Goal: Transaction & Acquisition: Purchase product/service

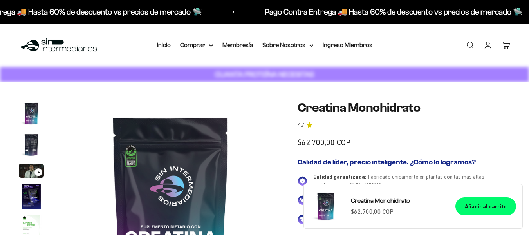
scroll to position [431, 0]
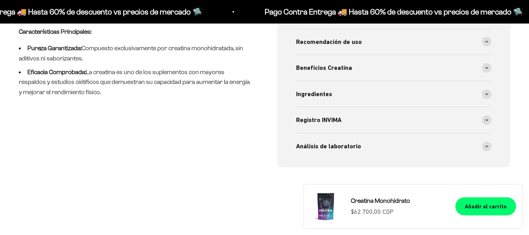
click at [488, 97] on span at bounding box center [486, 93] width 9 height 9
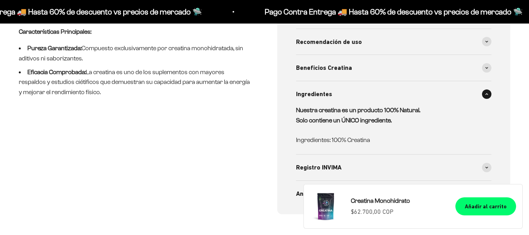
click at [488, 97] on span at bounding box center [486, 93] width 9 height 9
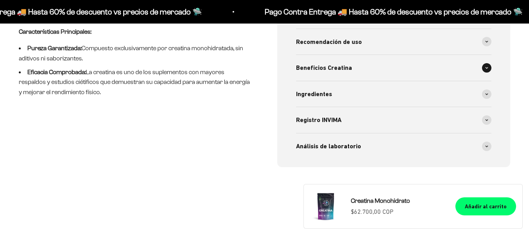
click at [488, 73] on div "Beneficios Creatina" at bounding box center [394, 68] width 196 height 26
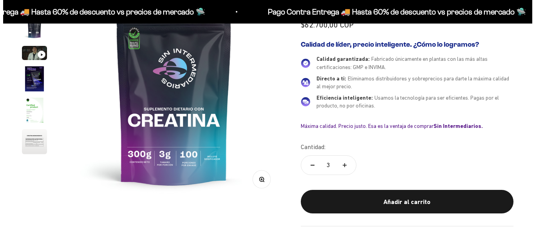
scroll to position [0, 0]
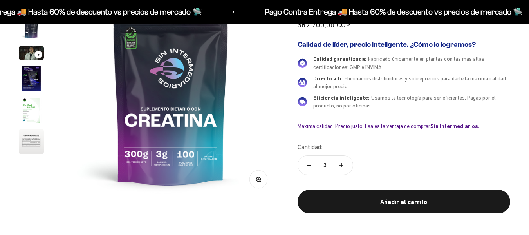
click at [307, 166] on button "Reducir cantidad" at bounding box center [309, 165] width 23 height 19
type input "2"
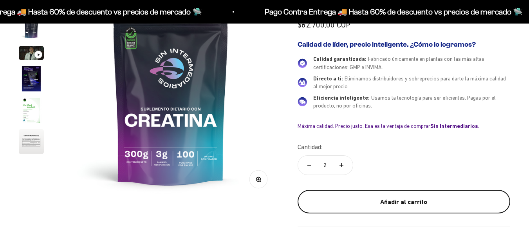
click at [408, 197] on div "Añadir al carrito" at bounding box center [403, 202] width 181 height 10
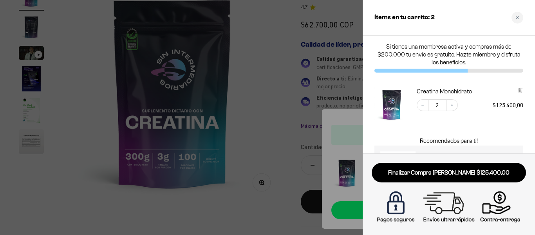
click at [264, 106] on div at bounding box center [267, 117] width 535 height 235
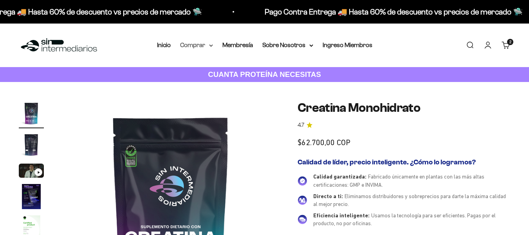
click at [203, 47] on summary "Comprar" at bounding box center [196, 45] width 33 height 10
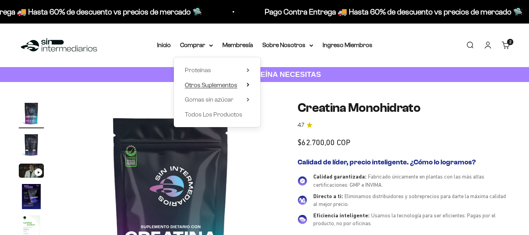
click at [204, 84] on span "Otros Suplementos" at bounding box center [211, 85] width 53 height 7
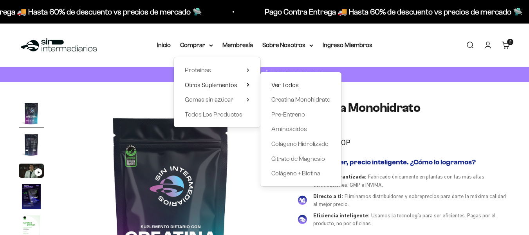
click at [289, 86] on span "Ver Todos" at bounding box center [285, 85] width 27 height 7
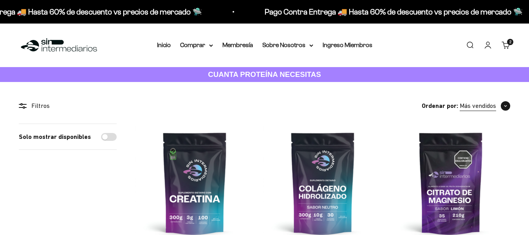
click at [502, 103] on span "button" at bounding box center [505, 105] width 9 height 9
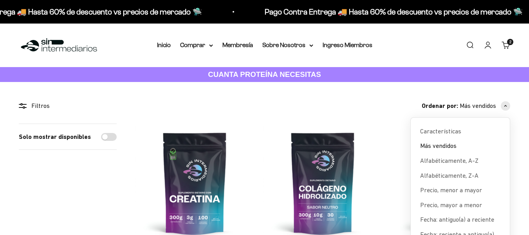
click at [194, 39] on div "Menú Buscar Inicio Comprar Proteínas Ver Todos Whey Iso Vegan Pancakes Pre-Entr…" at bounding box center [264, 45] width 529 height 43
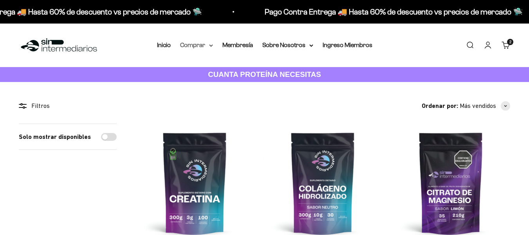
click at [191, 43] on summary "Comprar" at bounding box center [196, 45] width 33 height 10
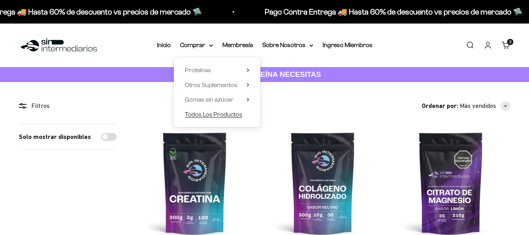
click at [211, 111] on span "Todos Los Productos" at bounding box center [214, 114] width 58 height 7
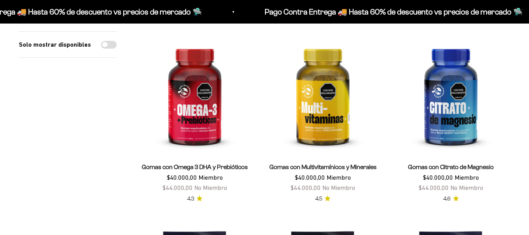
scroll to position [313, 0]
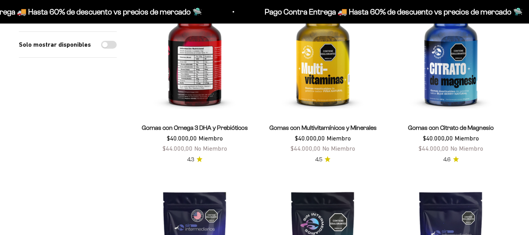
click at [184, 89] on img at bounding box center [195, 55] width 119 height 119
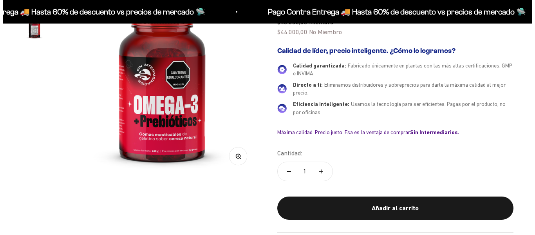
scroll to position [118, 0]
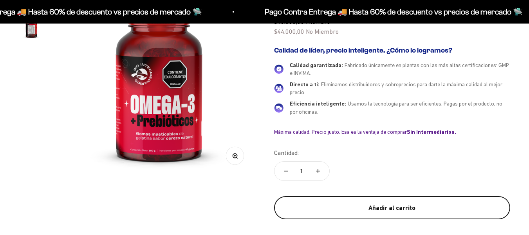
click at [424, 215] on button "Añadir al carrito" at bounding box center [392, 208] width 237 height 24
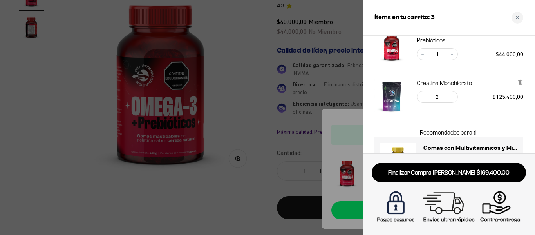
scroll to position [96, 0]
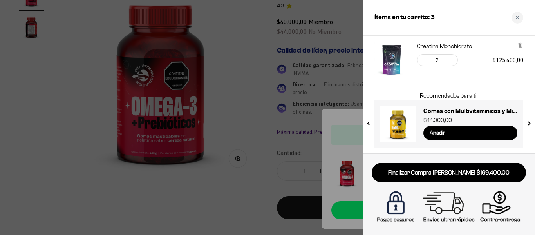
click at [530, 122] on button "next slide / item" at bounding box center [529, 121] width 7 height 47
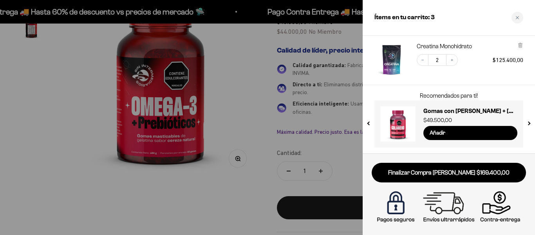
click at [530, 122] on button "next slide / item" at bounding box center [529, 121] width 7 height 47
click at [367, 123] on button "previous slide / item" at bounding box center [369, 121] width 7 height 47
click at [528, 122] on button "next slide / item" at bounding box center [529, 121] width 7 height 47
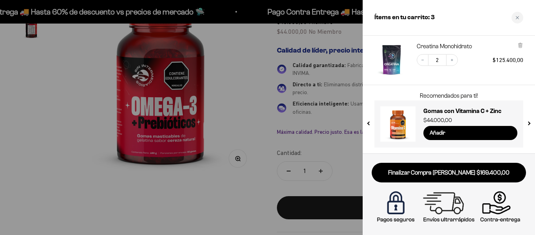
click at [529, 124] on button "next slide / item" at bounding box center [529, 121] width 7 height 47
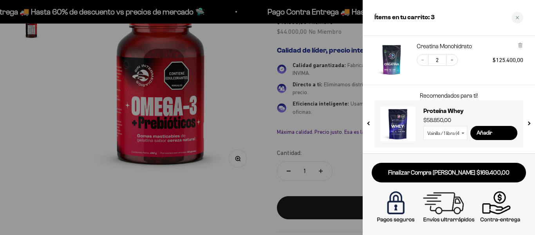
click at [529, 124] on button "next slide / item" at bounding box center [529, 121] width 7 height 47
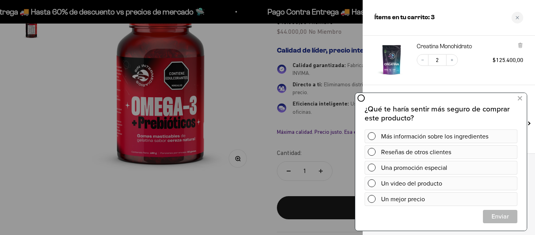
click at [529, 124] on button "next slide / item" at bounding box center [529, 121] width 7 height 47
click at [522, 100] on button at bounding box center [520, 98] width 14 height 13
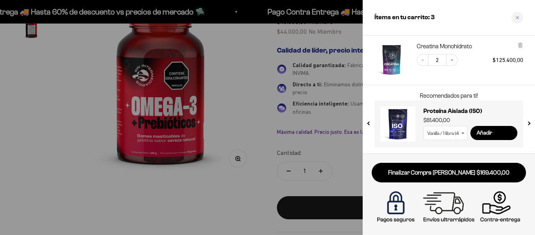
click at [367, 121] on button "previous slide / item" at bounding box center [369, 121] width 7 height 47
click at [529, 122] on button "next slide / item" at bounding box center [529, 121] width 7 height 47
click at [530, 122] on button "next slide / item" at bounding box center [529, 121] width 7 height 47
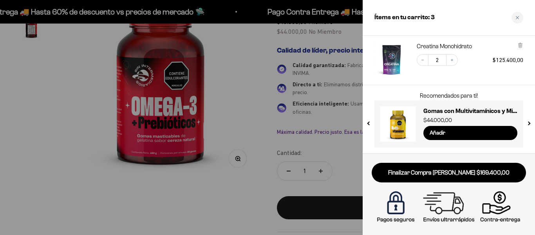
click at [530, 122] on button "next slide / item" at bounding box center [529, 121] width 7 height 47
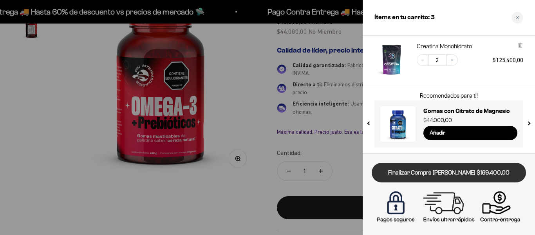
click at [435, 174] on link "Finalizar Compra [PERSON_NAME] $169.400,00" at bounding box center [449, 173] width 154 height 20
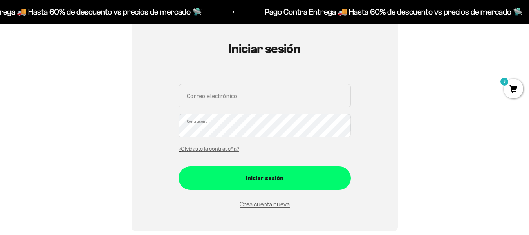
scroll to position [78, 0]
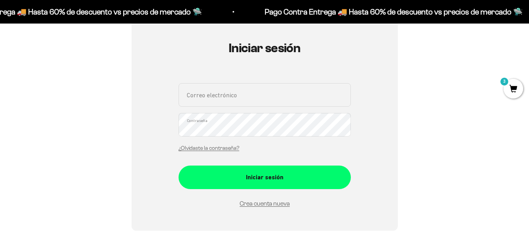
click at [237, 96] on input "Correo electrónico" at bounding box center [265, 95] width 172 height 24
type input "[EMAIL_ADDRESS][DOMAIN_NAME]"
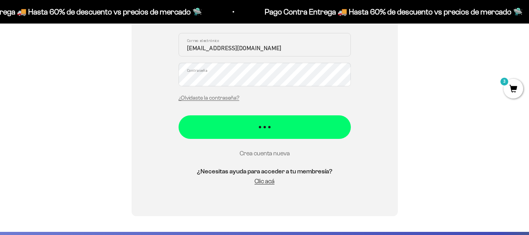
scroll to position [196, 0]
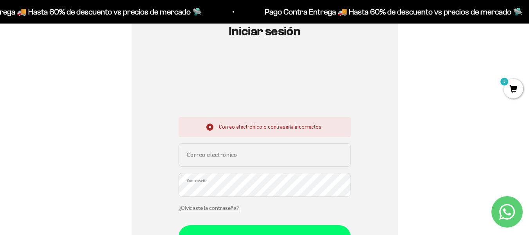
scroll to position [118, 0]
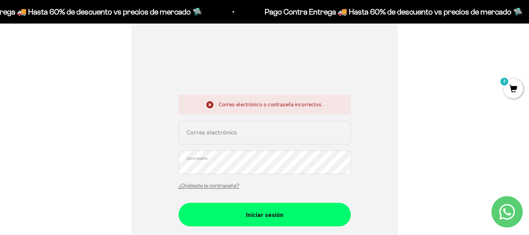
click at [259, 130] on input "Correo electrónico" at bounding box center [265, 133] width 172 height 24
type input "[EMAIL_ADDRESS][DOMAIN_NAME]"
click at [207, 187] on link "¿Olvidaste la contraseña?" at bounding box center [209, 186] width 61 height 6
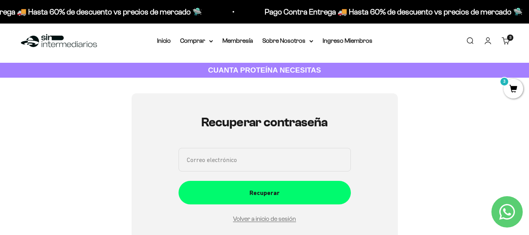
scroll to position [0, 0]
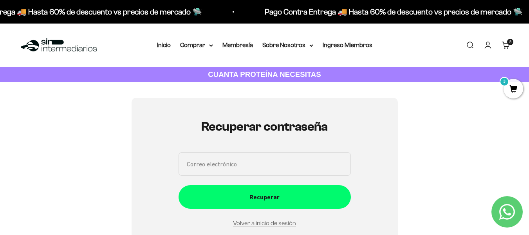
click at [237, 165] on input "Correo electrónico" at bounding box center [265, 164] width 172 height 24
type input "e.ramirez84@gmail.com"
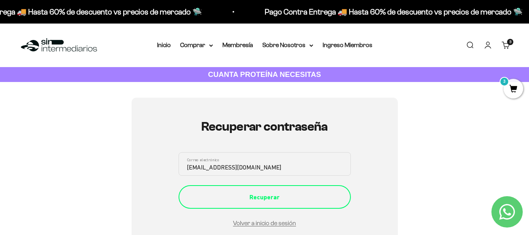
click at [266, 196] on div "Recuperar" at bounding box center [264, 197] width 141 height 10
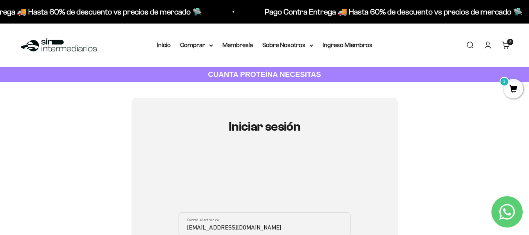
click at [509, 42] on cart-count "3 artículos 3" at bounding box center [510, 42] width 6 height 6
